Goal: Task Accomplishment & Management: Manage account settings

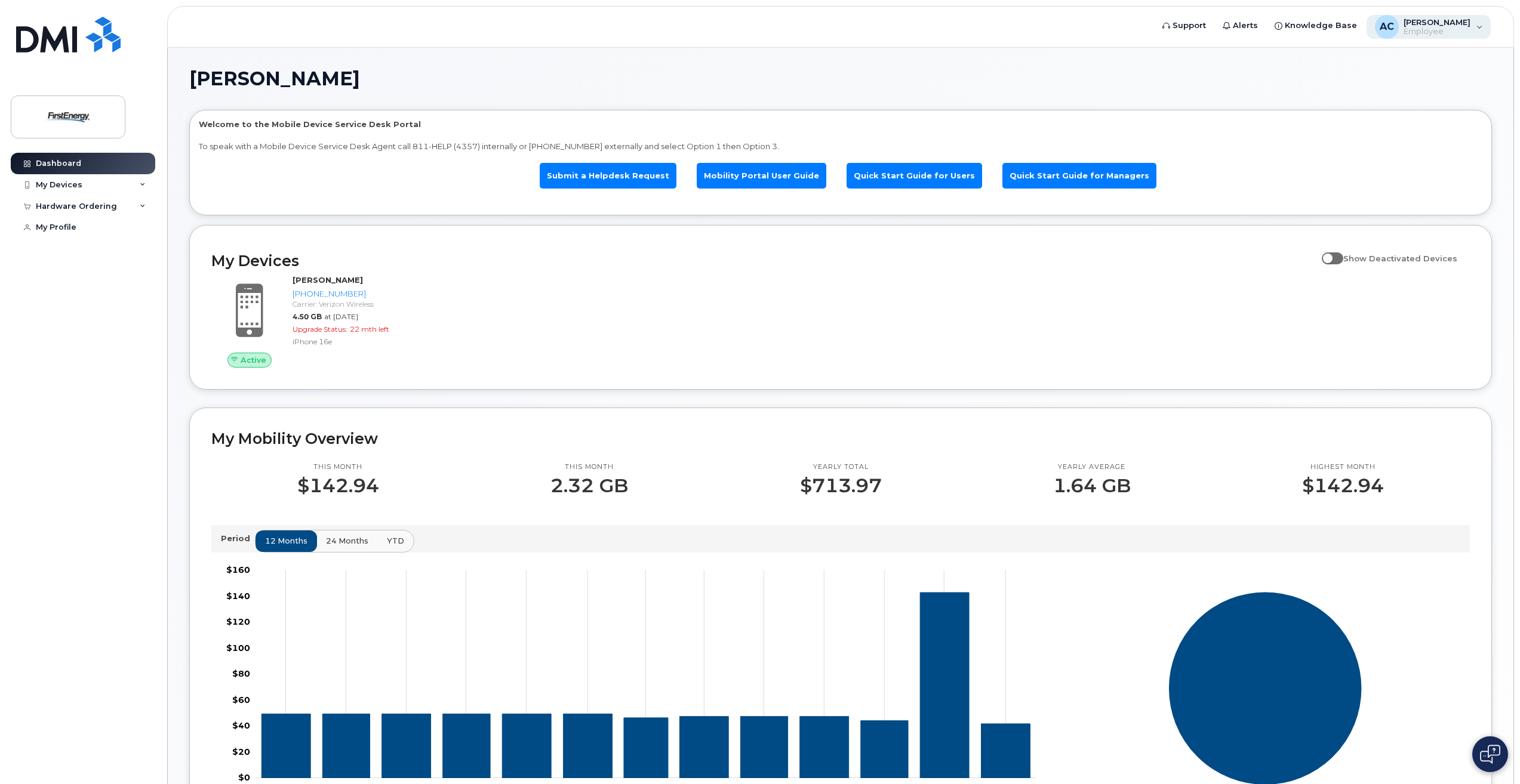
click at [1434, 25] on span "[PERSON_NAME]" at bounding box center [1437, 22] width 67 height 10
click at [54, 229] on div "My Profile" at bounding box center [56, 227] width 41 height 10
click at [76, 231] on link "My Profile" at bounding box center [83, 227] width 145 height 21
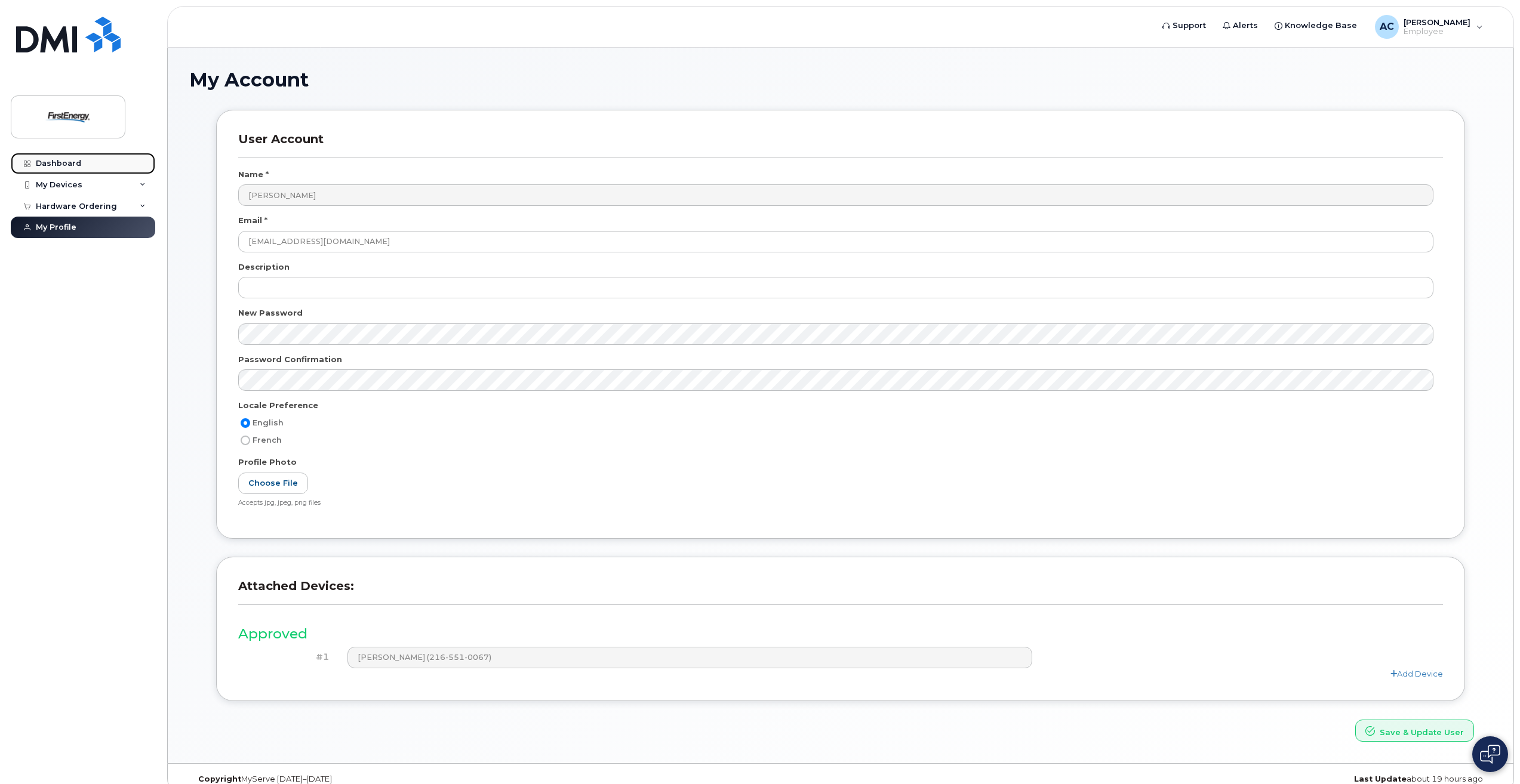
click at [57, 166] on div "Dashboard" at bounding box center [58, 163] width 45 height 10
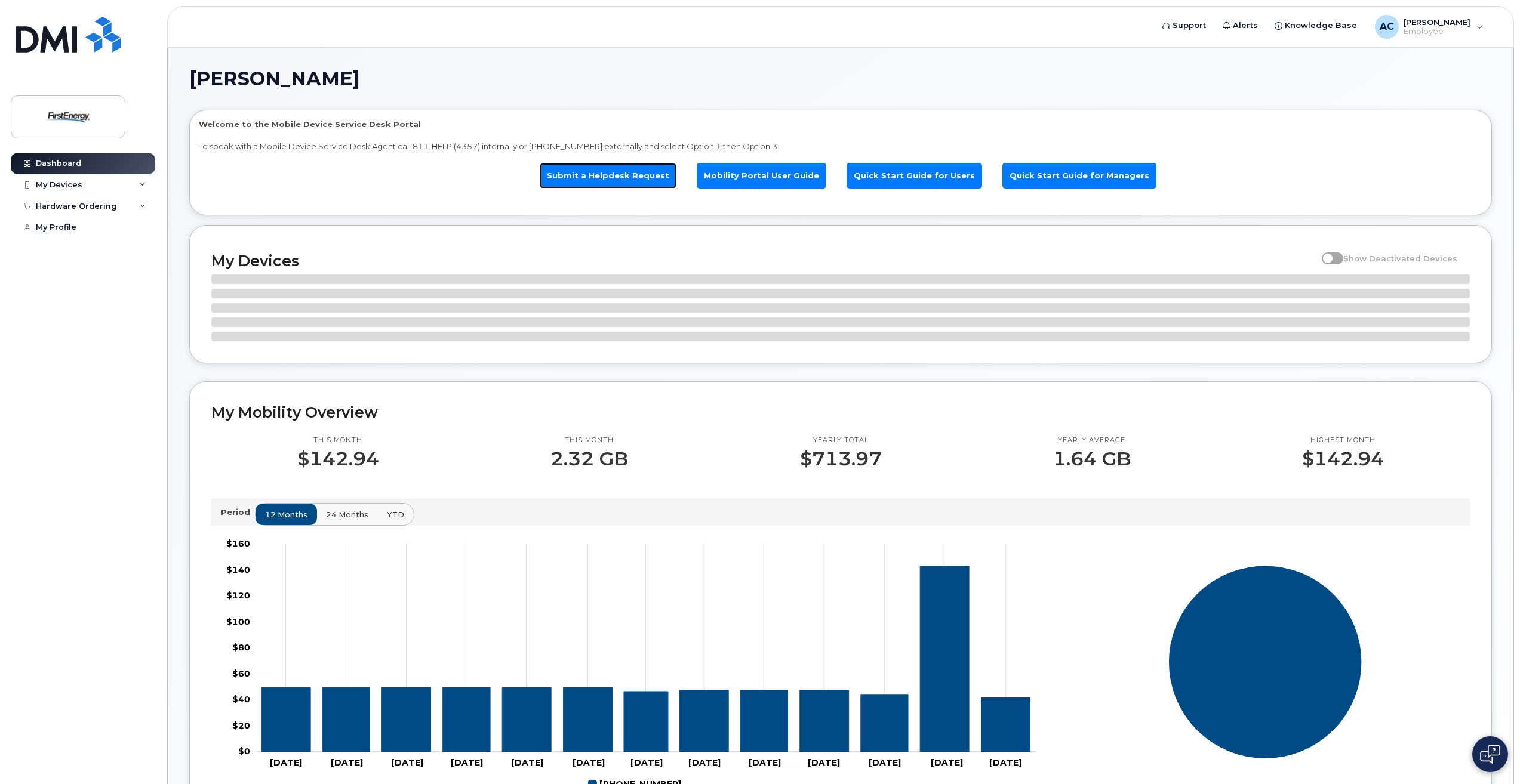
click at [590, 175] on link "Submit a Helpdesk Request" at bounding box center [608, 175] width 136 height 26
